Goal: Book appointment/travel/reservation

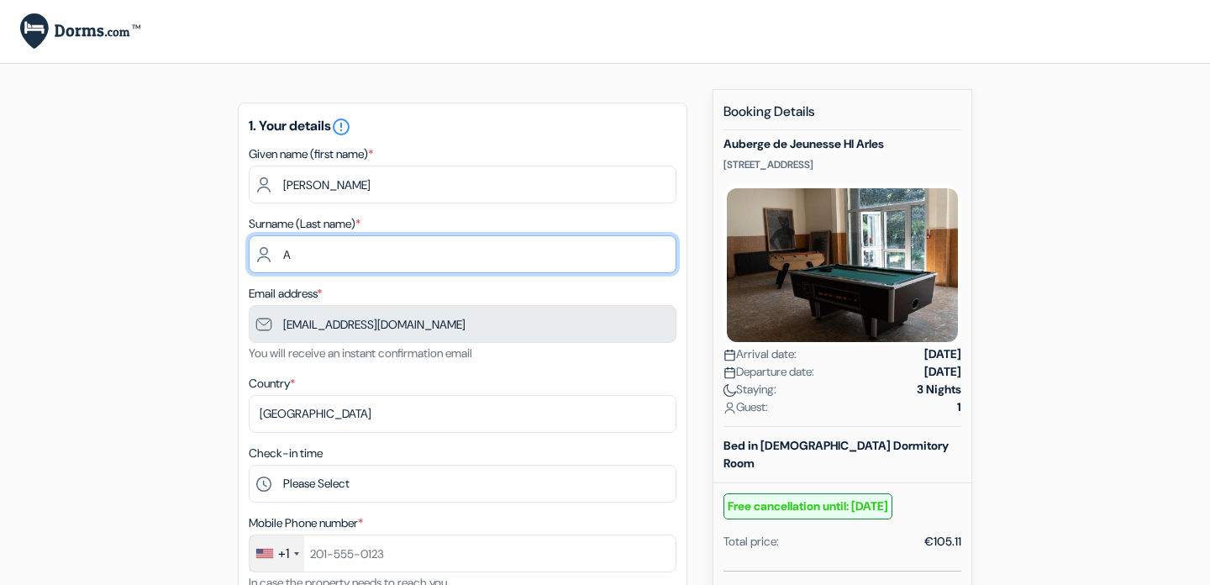
click at [445, 248] on input "A" at bounding box center [463, 254] width 428 height 38
type input "[PERSON_NAME]"
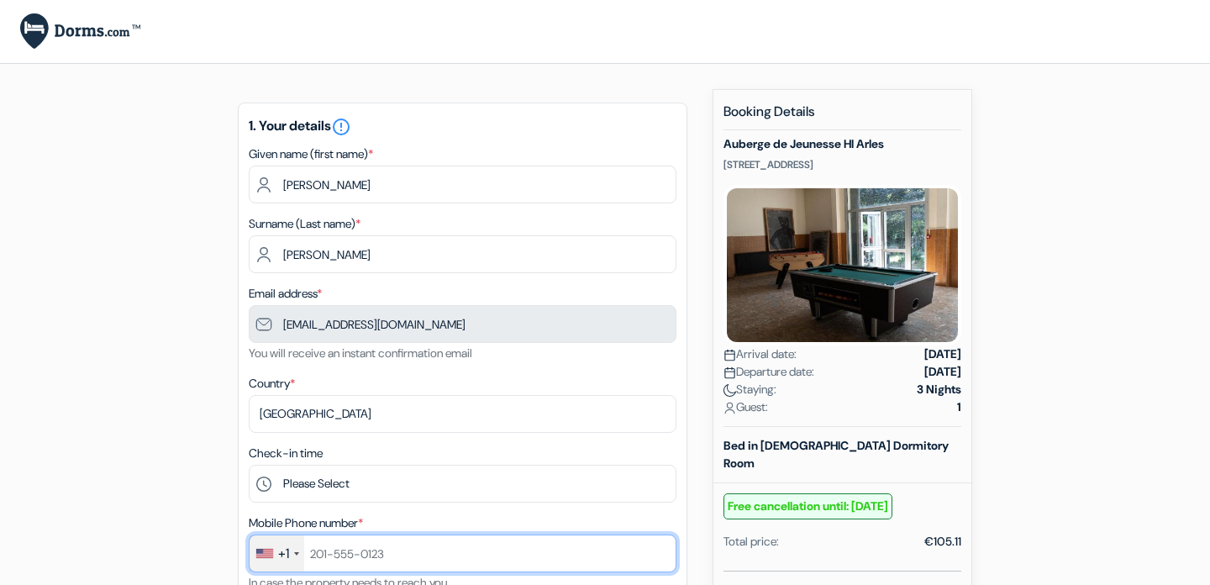
type input "9167641649"
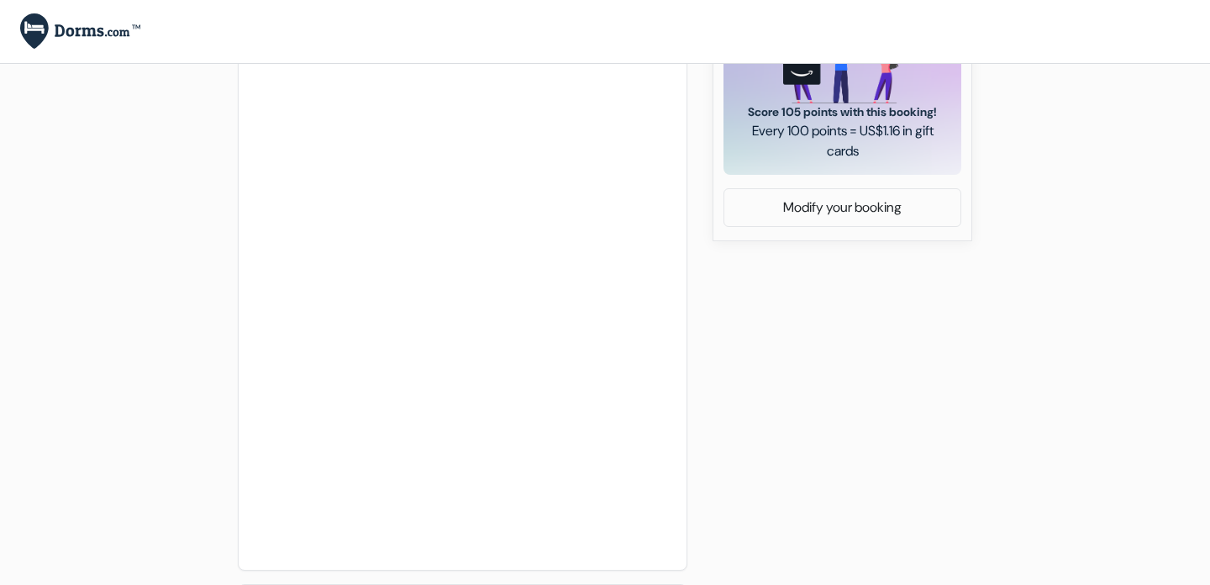
scroll to position [448, 0]
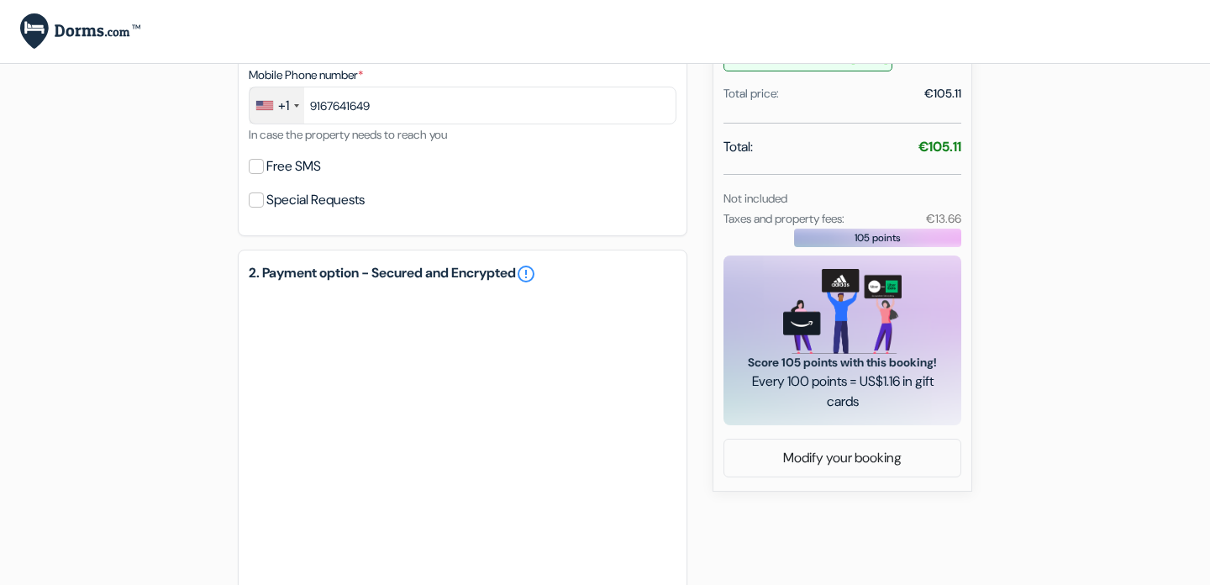
click at [321, 173] on label "Free SMS" at bounding box center [293, 167] width 55 height 24
click at [264, 173] on input "Free SMS" at bounding box center [256, 166] width 15 height 15
checkbox input "true"
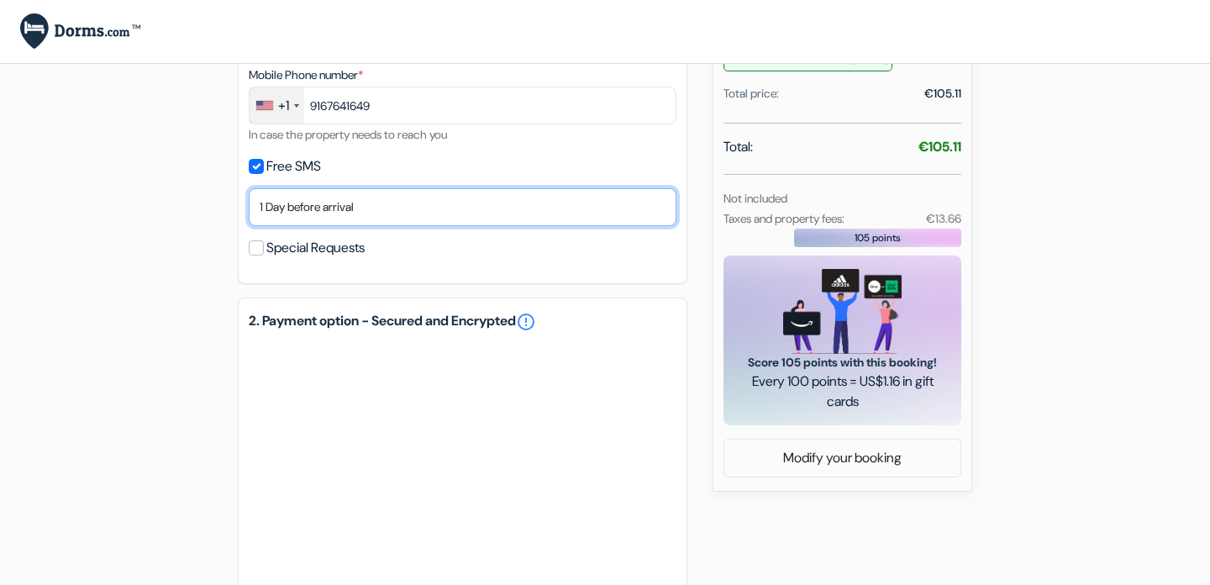
click at [367, 206] on select "No thank you Send now Arrival day 1 Day before arrival 2 Days before arrival 3 …" at bounding box center [463, 207] width 428 height 38
select select "2"
click at [249, 190] on select "No thank you Send now Arrival day 1 Day before arrival 2 Days before arrival 3 …" at bounding box center [463, 207] width 428 height 38
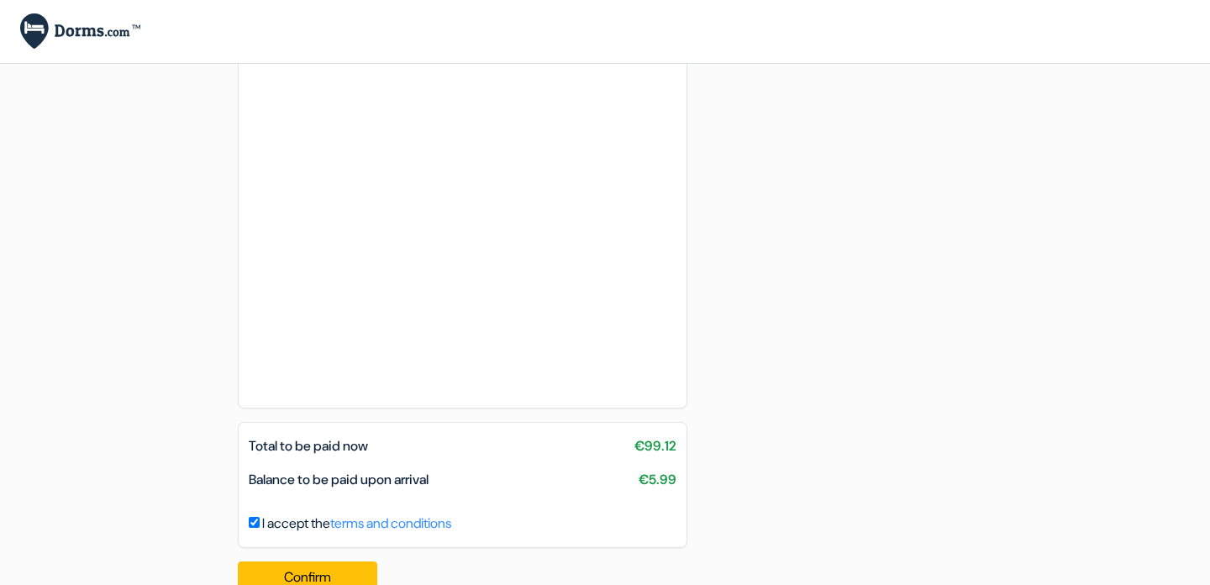
scroll to position [950, 0]
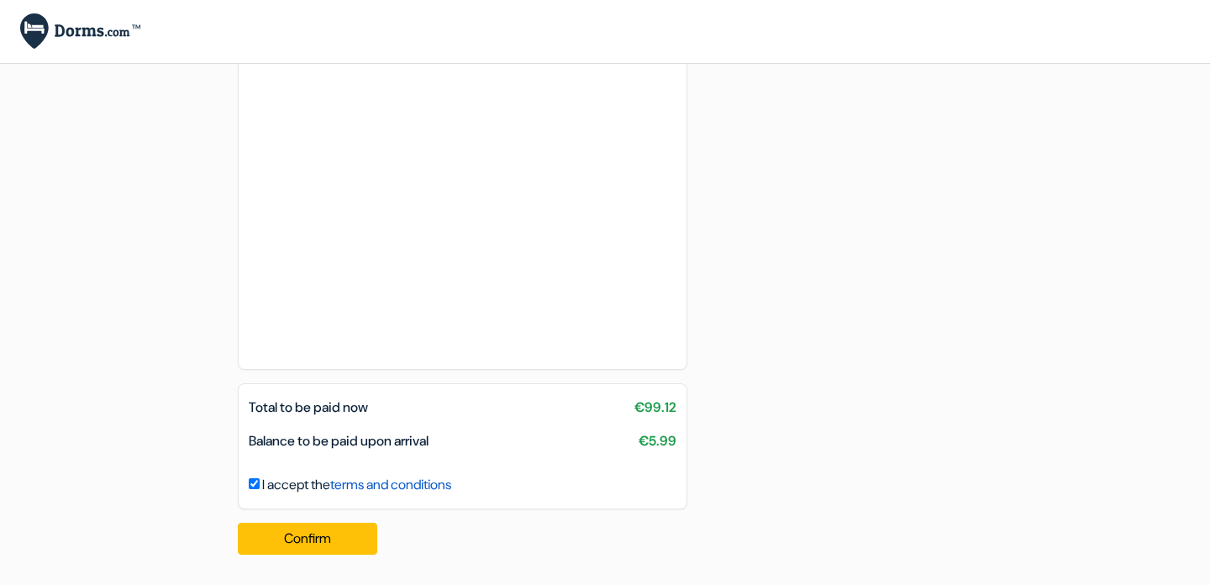
click at [448, 484] on link "terms and conditions" at bounding box center [390, 485] width 121 height 18
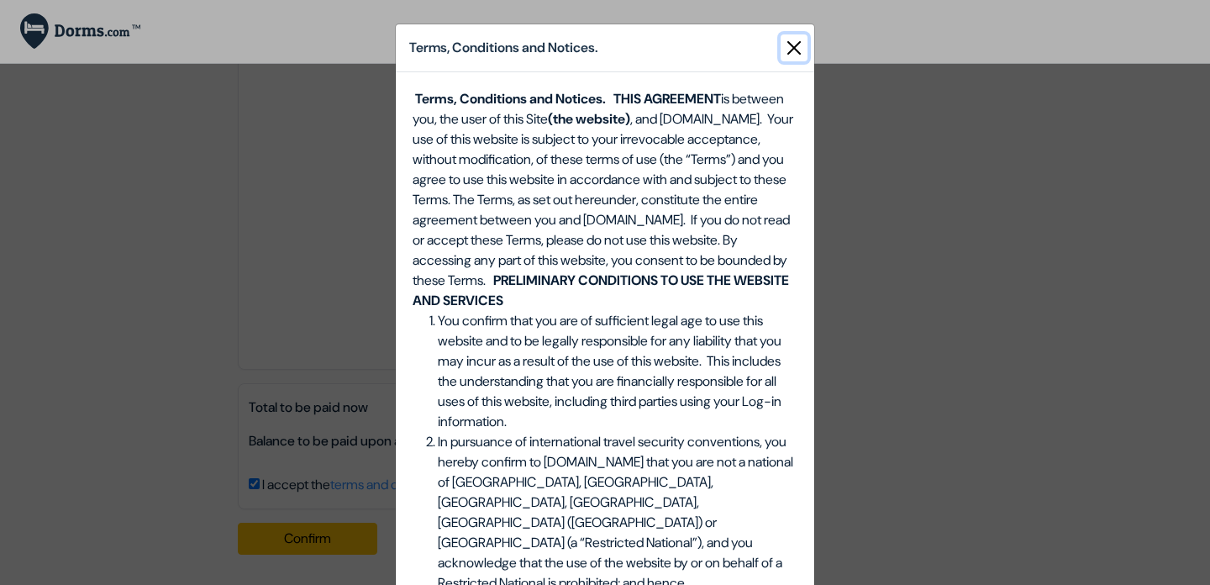
click at [789, 40] on button "Close" at bounding box center [794, 47] width 27 height 27
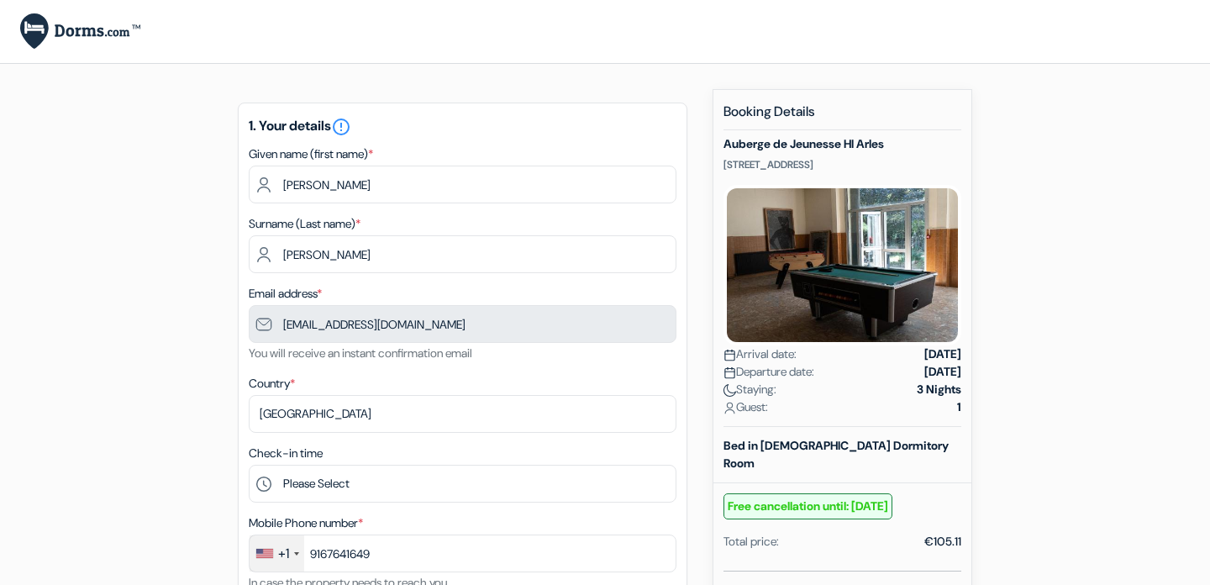
scroll to position [26, 0]
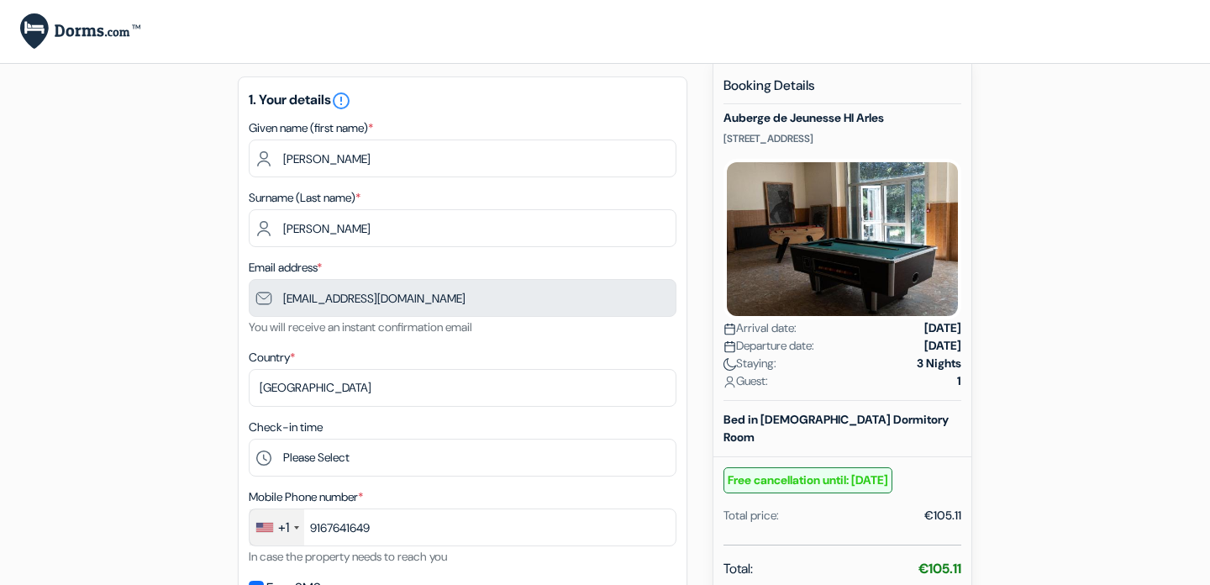
click at [866, 116] on h5 "Auberge de Jeunesse HI Arles" at bounding box center [843, 118] width 238 height 14
copy div "Auberge de Jeunesse HI Arles"
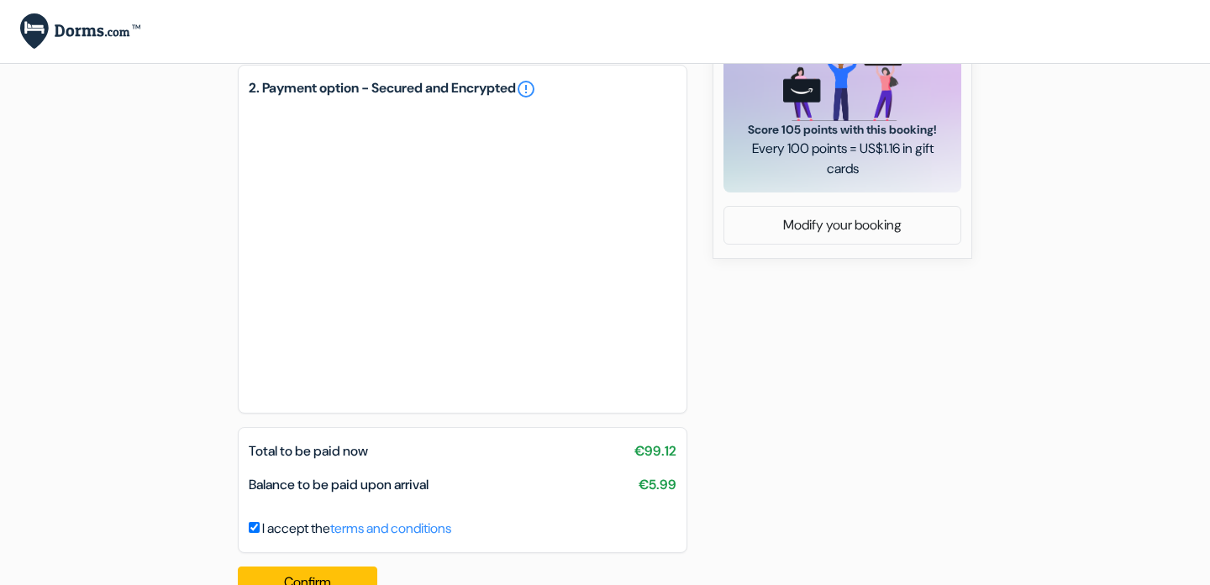
scroll to position [727, 0]
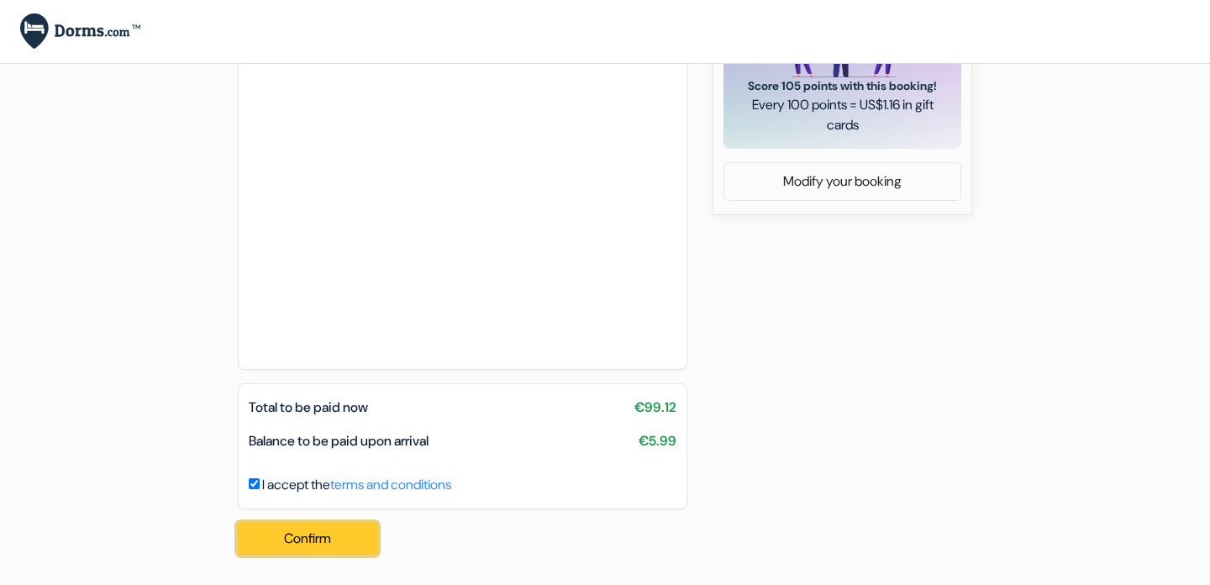
click at [358, 547] on button "Confirm Loading..." at bounding box center [308, 539] width 140 height 32
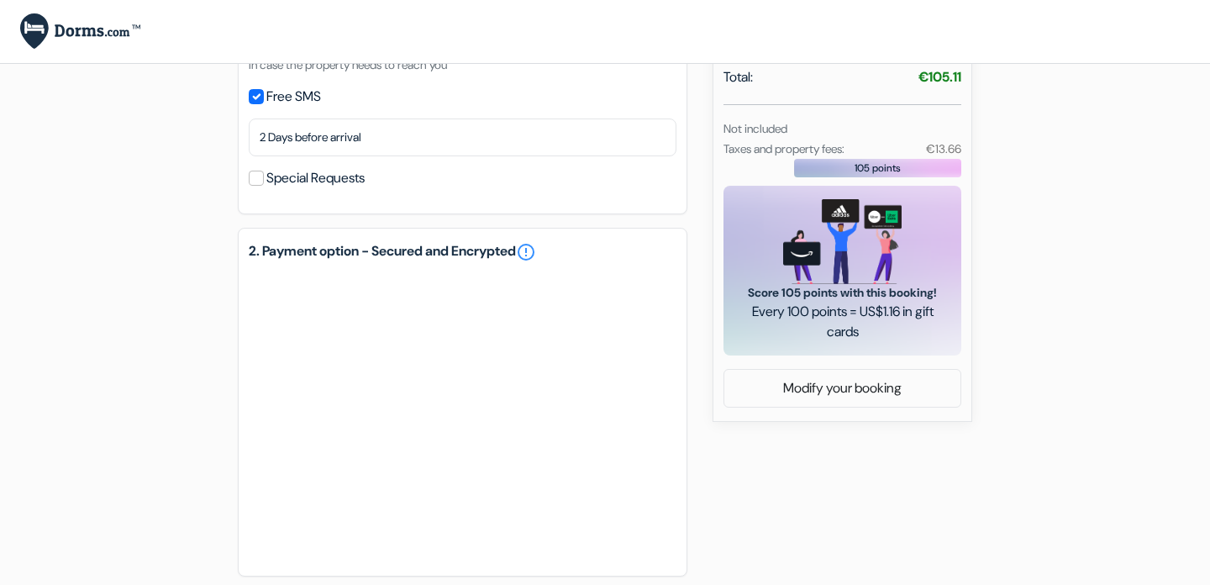
scroll to position [400, 0]
